Goal: Task Accomplishment & Management: Complete application form

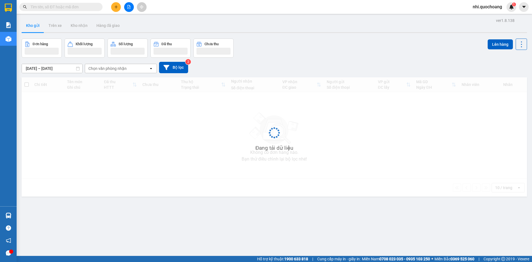
click at [62, 6] on input "text" at bounding box center [62, 7] width 65 height 6
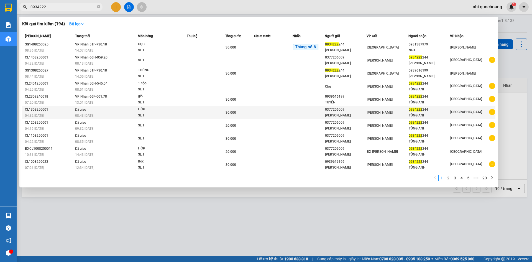
type input "0934222"
click at [338, 118] on div "[PERSON_NAME]" at bounding box center [345, 116] width 41 height 6
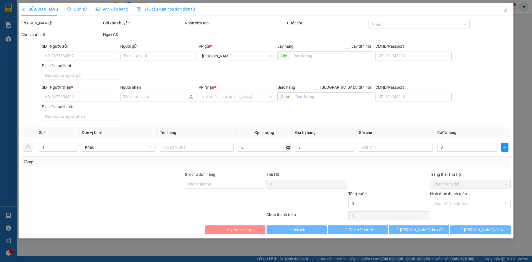
type input "0377206009"
type input "[PERSON_NAME]"
type input "0934222244"
type input "TÙNG ANH"
type input "30.000"
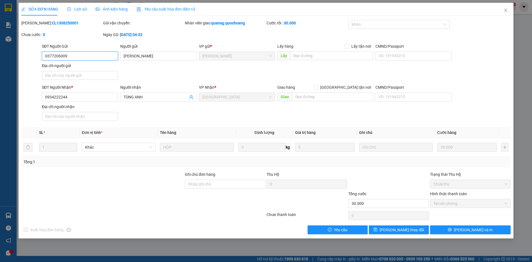
drag, startPoint x: 27, startPoint y: 58, endPoint x: 0, endPoint y: 62, distance: 26.8
click at [0, 62] on div "SỬA ĐƠN HÀNG Lịch sử Ảnh kiện hàng Yêu cầu xuất hóa đơn điện tử Total Paid Fee …" at bounding box center [266, 131] width 532 height 262
click at [509, 12] on span "Close" at bounding box center [506, 11] width 16 height 16
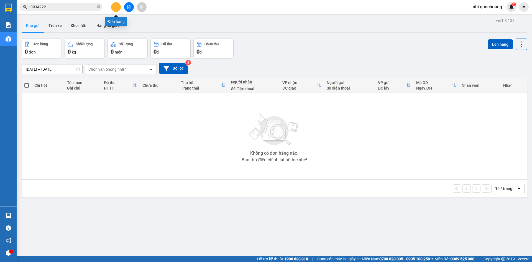
click at [114, 3] on button at bounding box center [116, 7] width 10 height 10
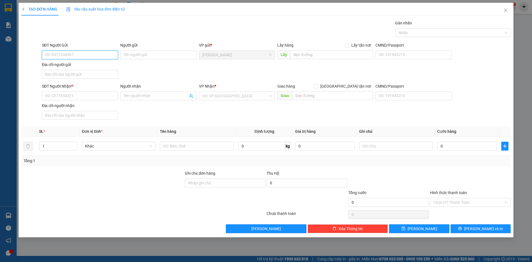
paste input "0377206009"
type input "0377206009"
click at [84, 68] on div "0377206009 - TRẦN QUỐC HÙNG" at bounding box center [80, 66] width 70 height 6
type input "TRẦN QUỐC HÙNG"
type input "0377206009"
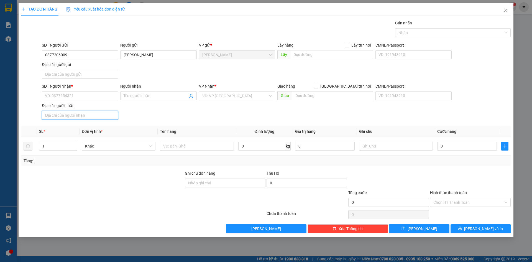
click at [82, 115] on input "Địa chỉ người nhận" at bounding box center [80, 115] width 76 height 9
click at [63, 115] on input "Địa chỉ người nhận" at bounding box center [80, 115] width 76 height 9
click at [52, 114] on input "Địa chỉ người nhận" at bounding box center [80, 115] width 76 height 9
click at [80, 54] on input "0377206009" at bounding box center [80, 54] width 76 height 9
click at [61, 116] on input "Địa chỉ người nhận" at bounding box center [80, 115] width 76 height 9
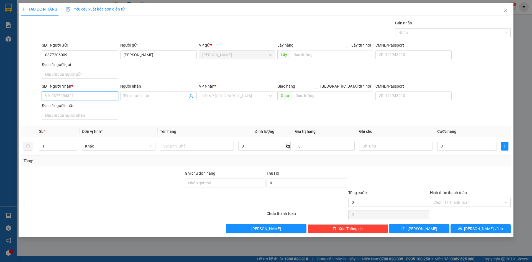
click at [60, 95] on input "SĐT Người Nhận *" at bounding box center [80, 95] width 76 height 9
click at [64, 116] on div "0934222244 - NGUYỄN KHOA TÙNG ANH" at bounding box center [80, 116] width 70 height 6
type input "0934222244"
type input "NGUYỄN KHOA TÙNG ANH"
click at [190, 146] on input "text" at bounding box center [197, 146] width 74 height 9
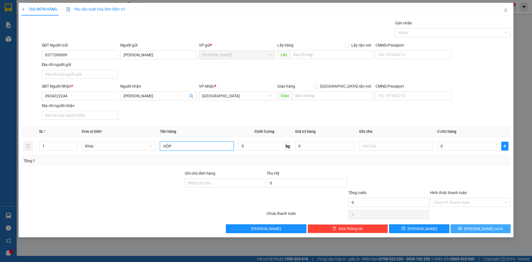
type input "HỘP"
click at [462, 228] on icon "printer" at bounding box center [460, 229] width 4 height 4
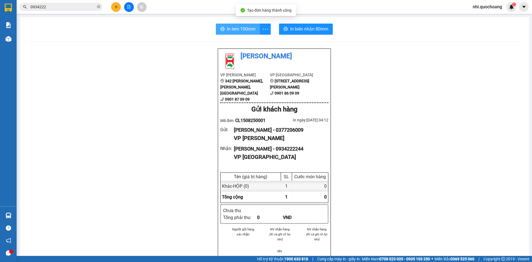
click at [249, 29] on span "In tem 100mm" at bounding box center [241, 28] width 29 height 7
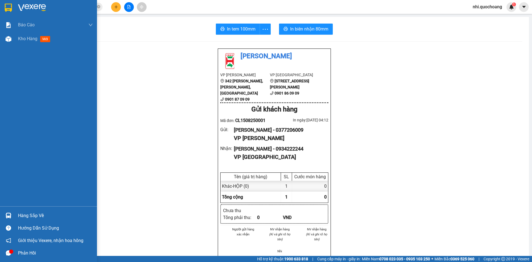
click at [12, 7] on div at bounding box center [9, 8] width 10 height 10
